Goal: Information Seeking & Learning: Learn about a topic

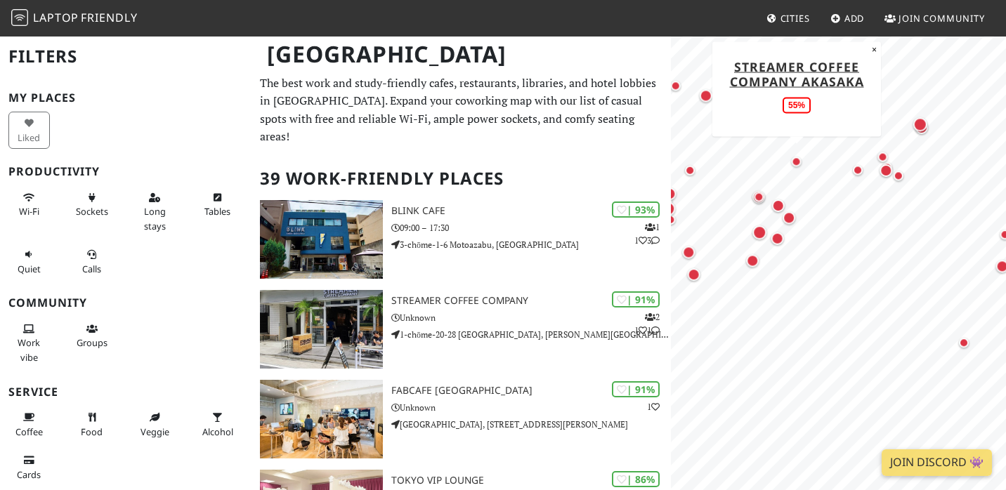
drag, startPoint x: 851, startPoint y: 294, endPoint x: 798, endPoint y: 155, distance: 148.8
click at [798, 157] on div "Map marker" at bounding box center [796, 162] width 10 height 10
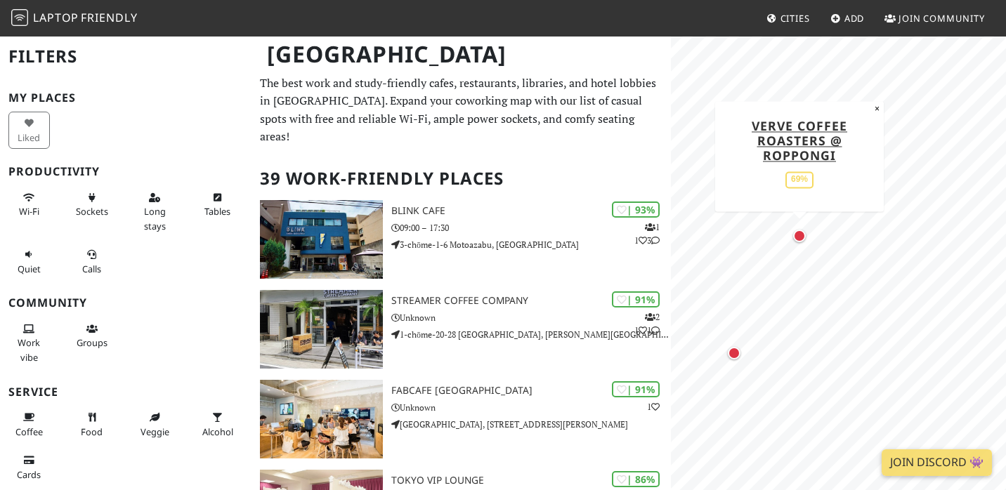
click at [801, 236] on div "Map marker" at bounding box center [799, 236] width 13 height 13
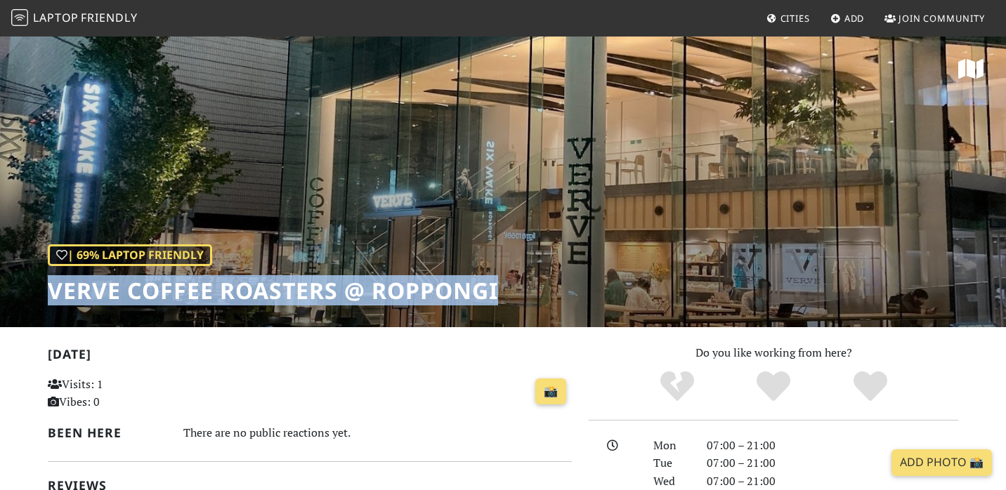
drag, startPoint x: 47, startPoint y: 286, endPoint x: 491, endPoint y: 293, distance: 444.1
click at [498, 294] on h1 "Verve Coffee Roasters @ Roppongi" at bounding box center [273, 291] width 450 height 27
copy h1 "Verve Coffee Roasters @ Roppongi"
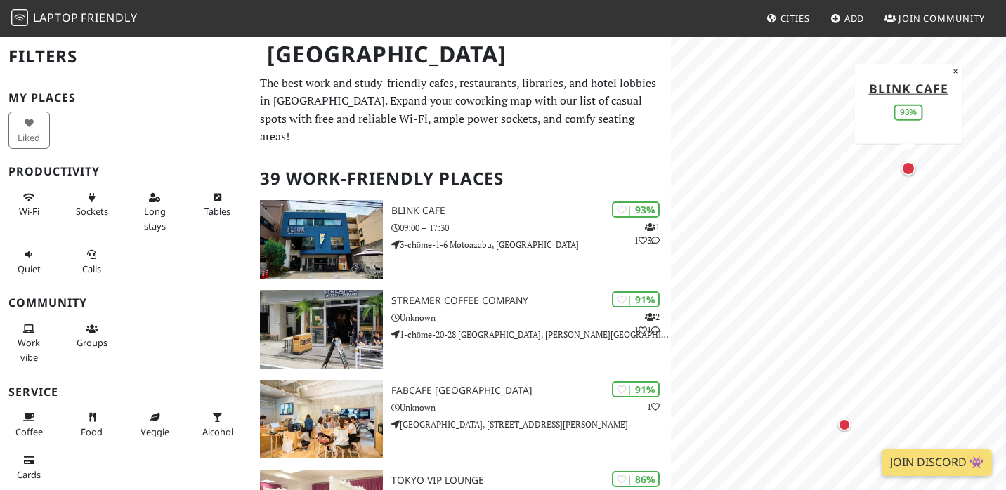
click at [906, 169] on div "Map marker" at bounding box center [909, 169] width 14 height 14
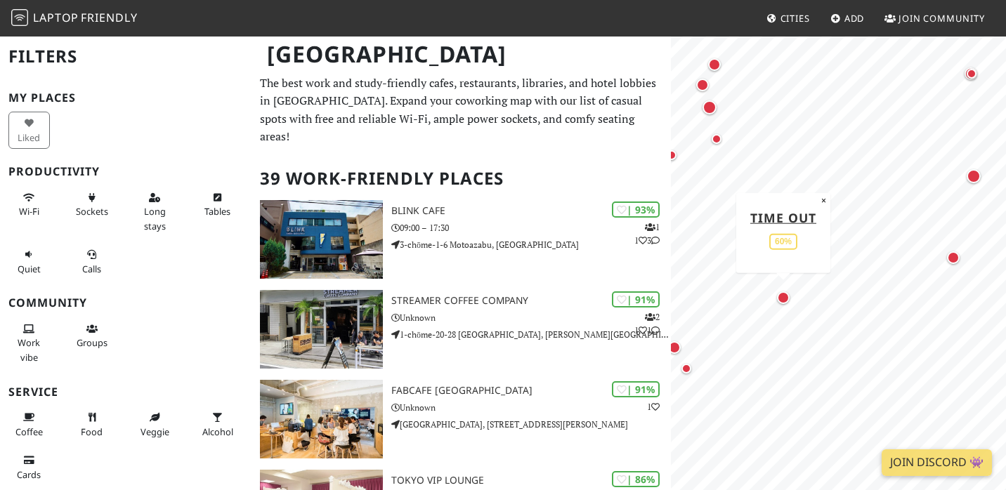
click at [784, 296] on div "Map marker" at bounding box center [783, 298] width 13 height 13
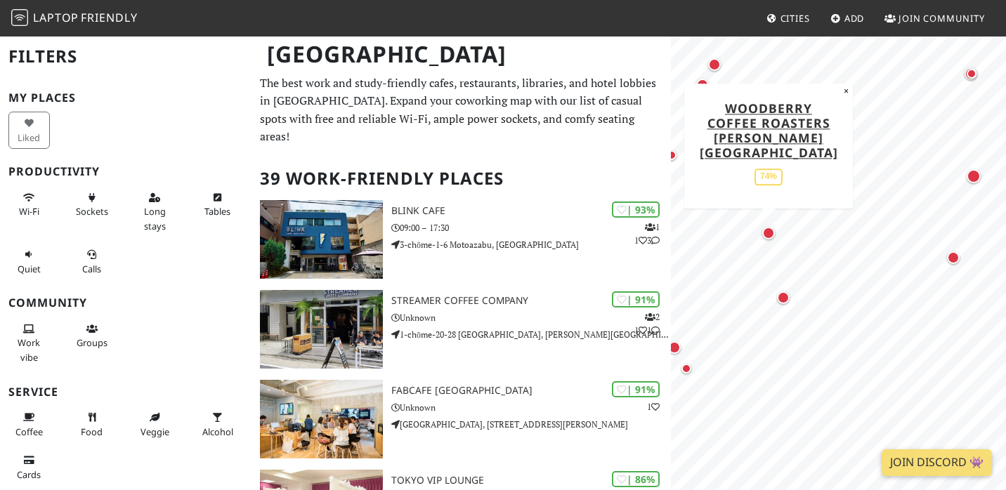
click at [769, 230] on div "Map marker" at bounding box center [768, 233] width 13 height 13
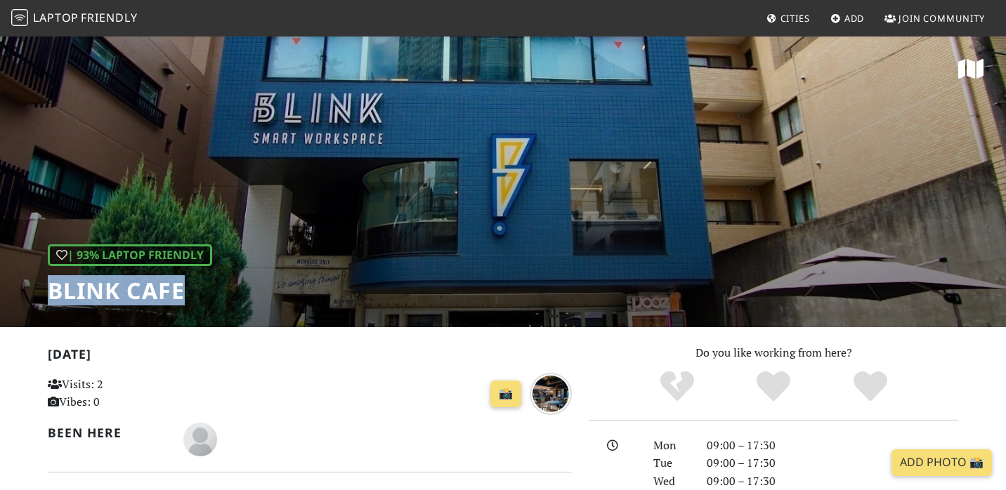
drag, startPoint x: 50, startPoint y: 293, endPoint x: 190, endPoint y: 290, distance: 140.6
click at [192, 290] on h1 "BLINK Cafe" at bounding box center [130, 291] width 164 height 27
copy h1 "BLINK Cafe"
